Goal: Task Accomplishment & Management: Use online tool/utility

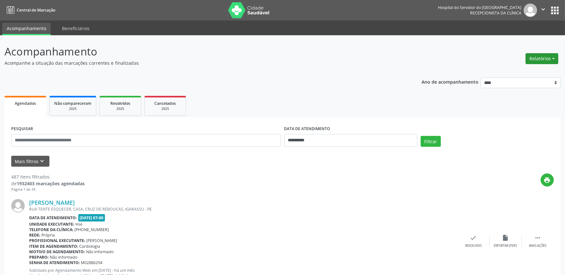
click at [540, 60] on button "Relatórios" at bounding box center [541, 58] width 33 height 11
click at [546, 71] on link "Agendamentos" at bounding box center [523, 72] width 69 height 9
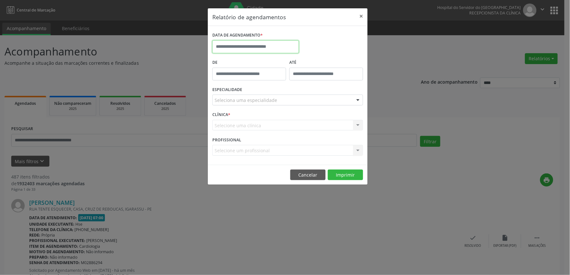
click at [251, 48] on input "text" at bounding box center [255, 46] width 87 height 13
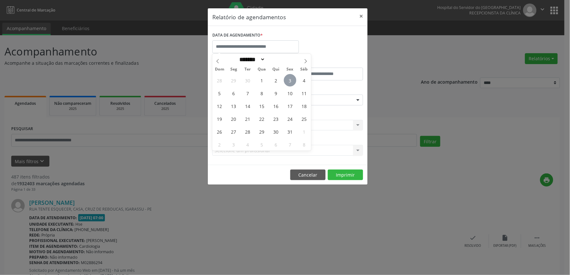
click at [294, 78] on span "3" at bounding box center [290, 80] width 13 height 13
type input "**********"
click at [294, 78] on span "3" at bounding box center [290, 80] width 13 height 13
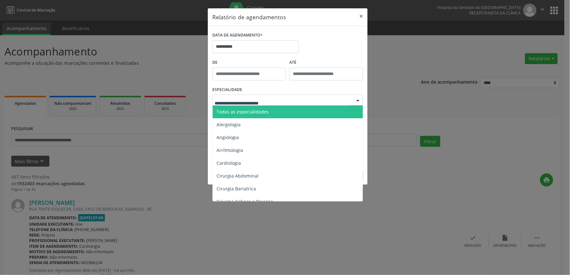
click at [293, 101] on div at bounding box center [287, 100] width 151 height 11
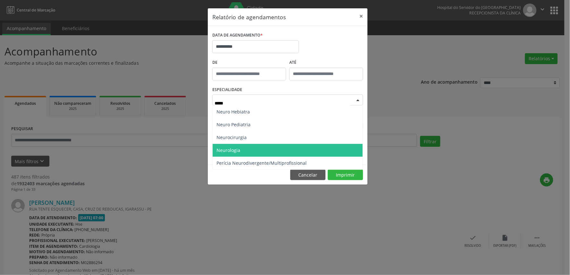
click at [276, 151] on span "Neurologia" at bounding box center [288, 150] width 150 height 13
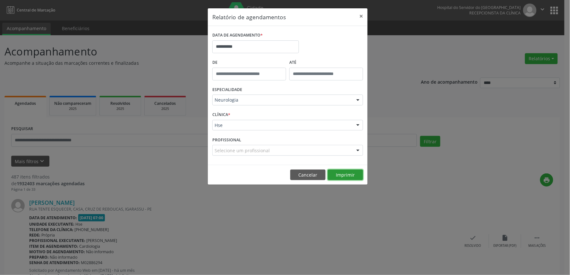
click at [345, 171] on button "Imprimir" at bounding box center [345, 175] width 35 height 11
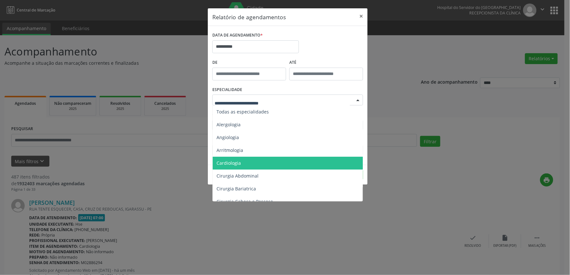
click at [289, 86] on div "ESPECIALIDADE Todas as especialidades Alergologia Angiologia Arritmologia Cardi…" at bounding box center [288, 97] width 154 height 25
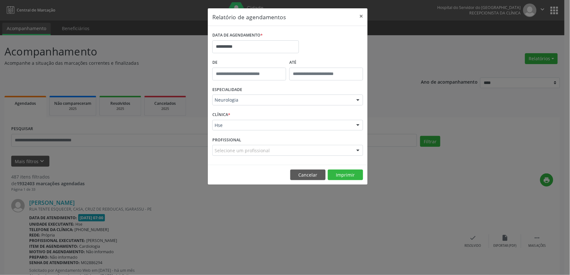
click at [246, 104] on div "Neurologia" at bounding box center [287, 100] width 151 height 11
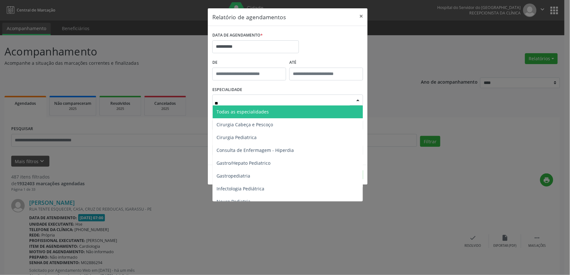
type input "*"
click at [290, 108] on span "Todas as especialidades" at bounding box center [288, 112] width 151 height 13
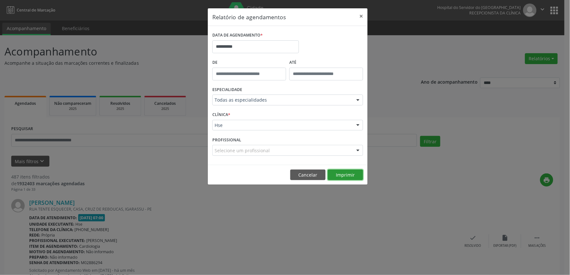
click at [352, 175] on button "Imprimir" at bounding box center [345, 175] width 35 height 11
